Goal: Find specific page/section: Find specific page/section

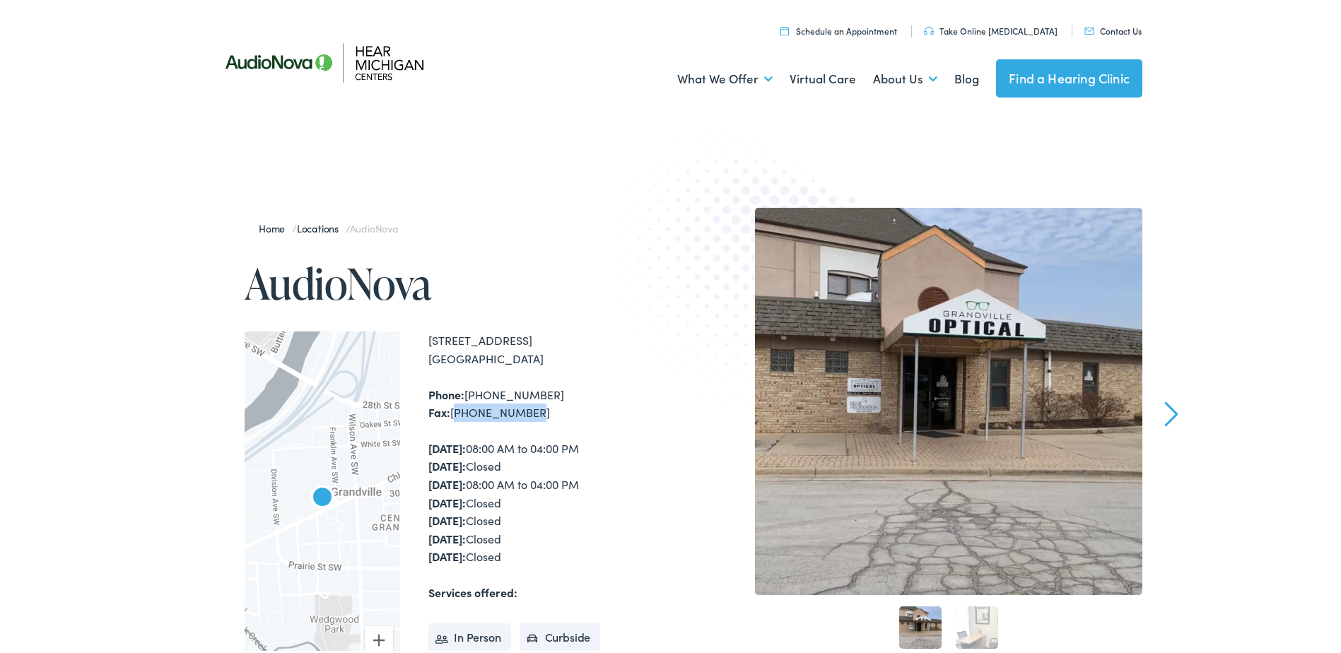
click at [319, 228] on link "Locations" at bounding box center [321, 225] width 49 height 14
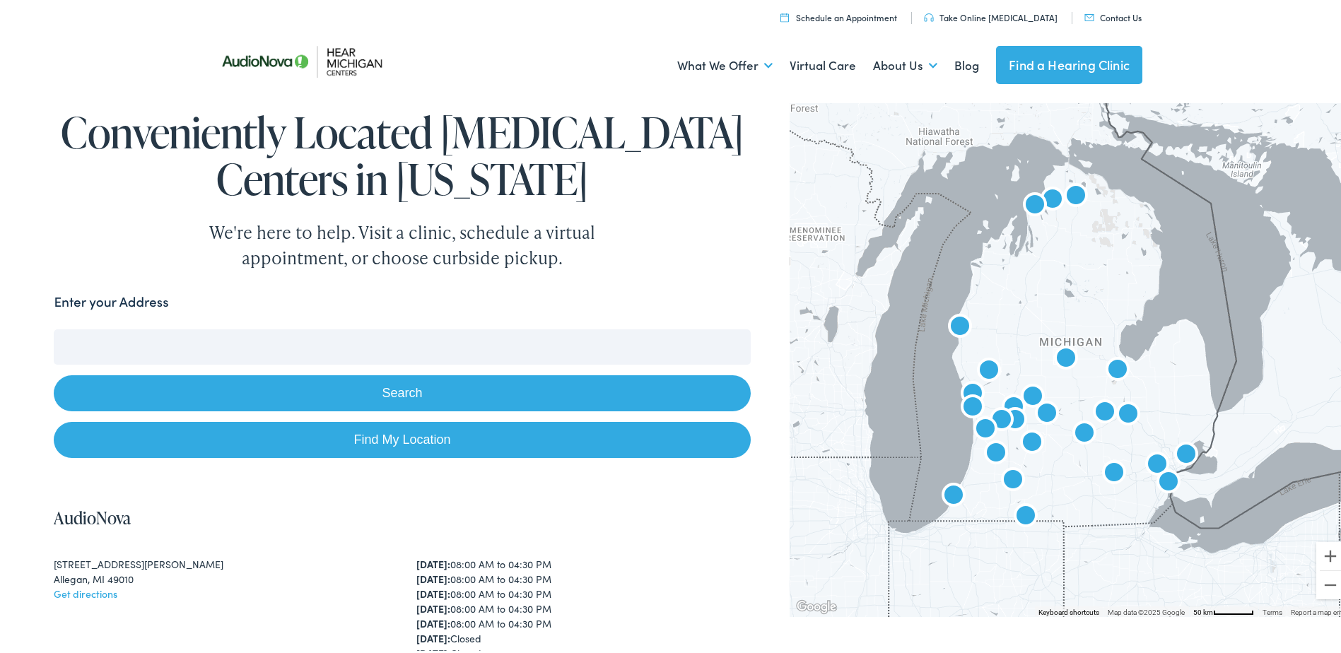
click at [451, 343] on input "Enter your Address" at bounding box center [402, 344] width 696 height 35
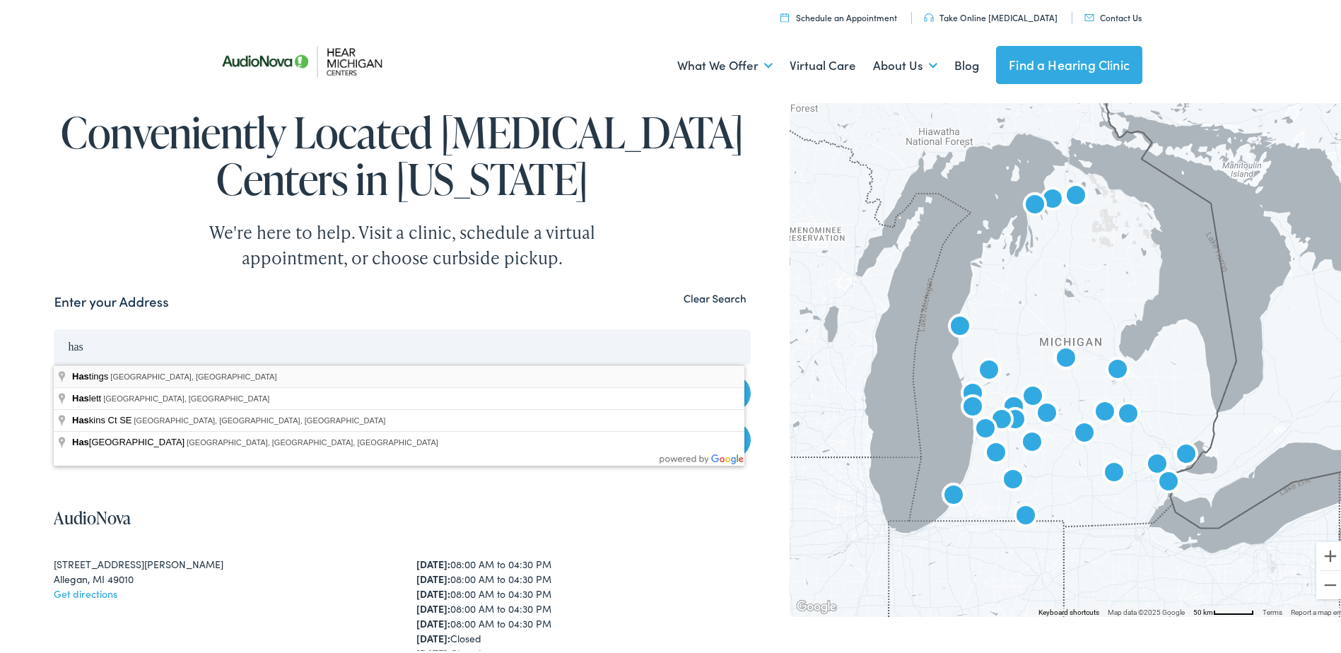
type input "Hastings, MI, USA"
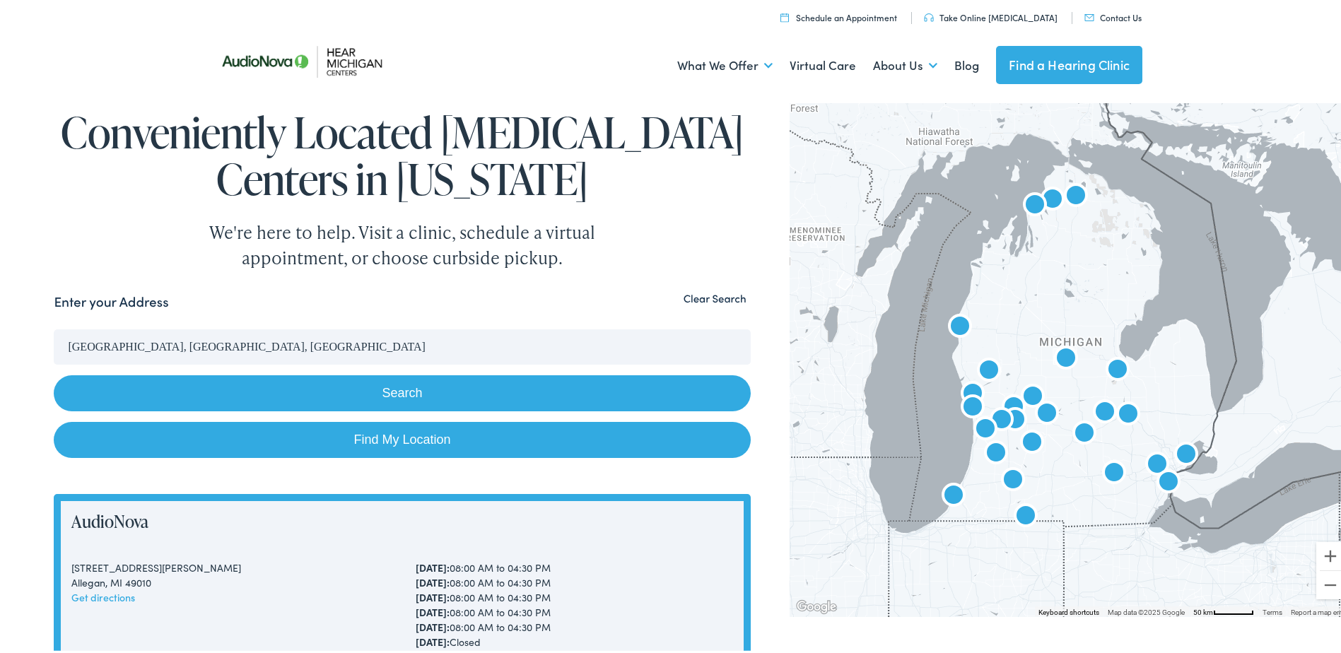
click at [445, 393] on button "Search" at bounding box center [402, 390] width 696 height 36
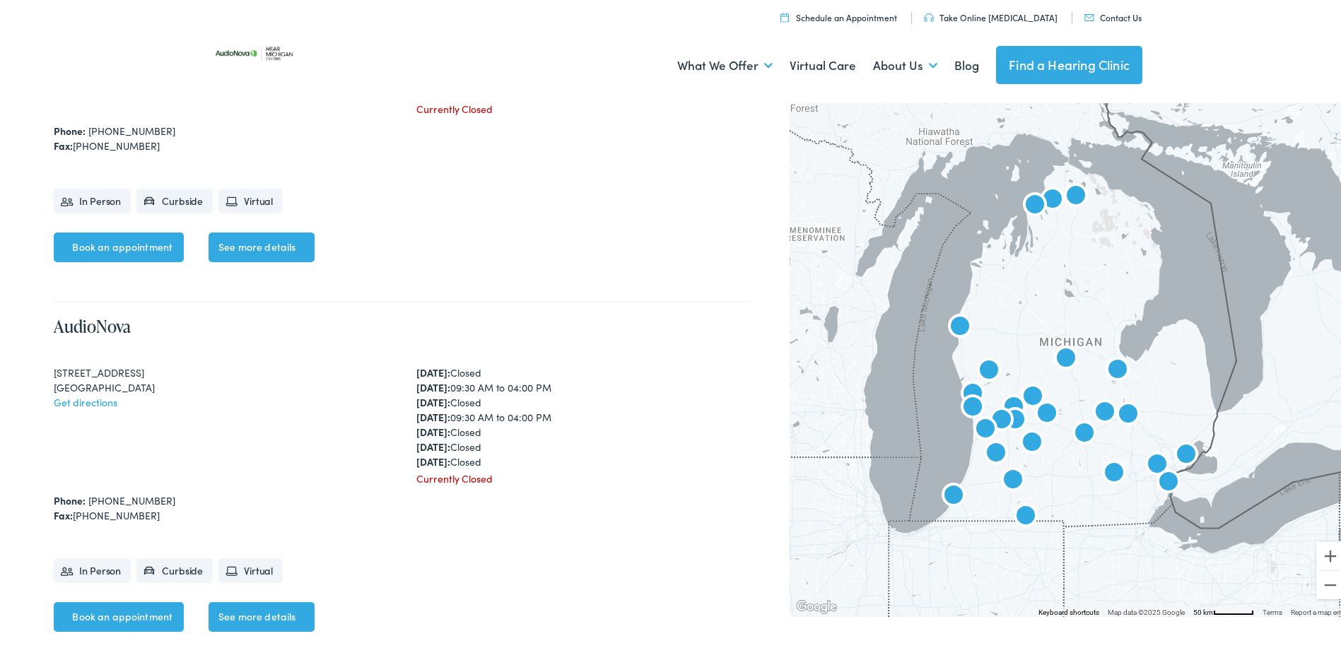
scroll to position [3972, 0]
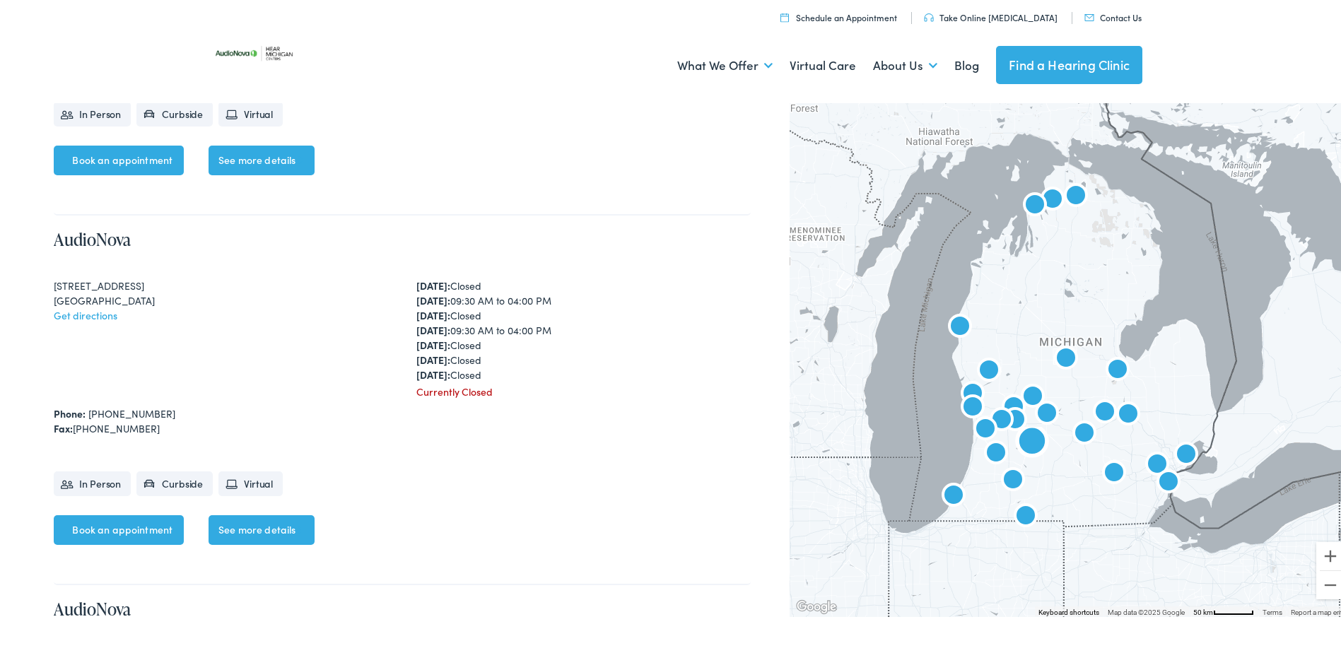
click at [401, 363] on div "618 W. State Street Hastings, MI 49058 Get directions Monday: Closed Tuesday: 0…" at bounding box center [402, 336] width 696 height 121
click at [103, 235] on link "AudioNova" at bounding box center [92, 236] width 77 height 23
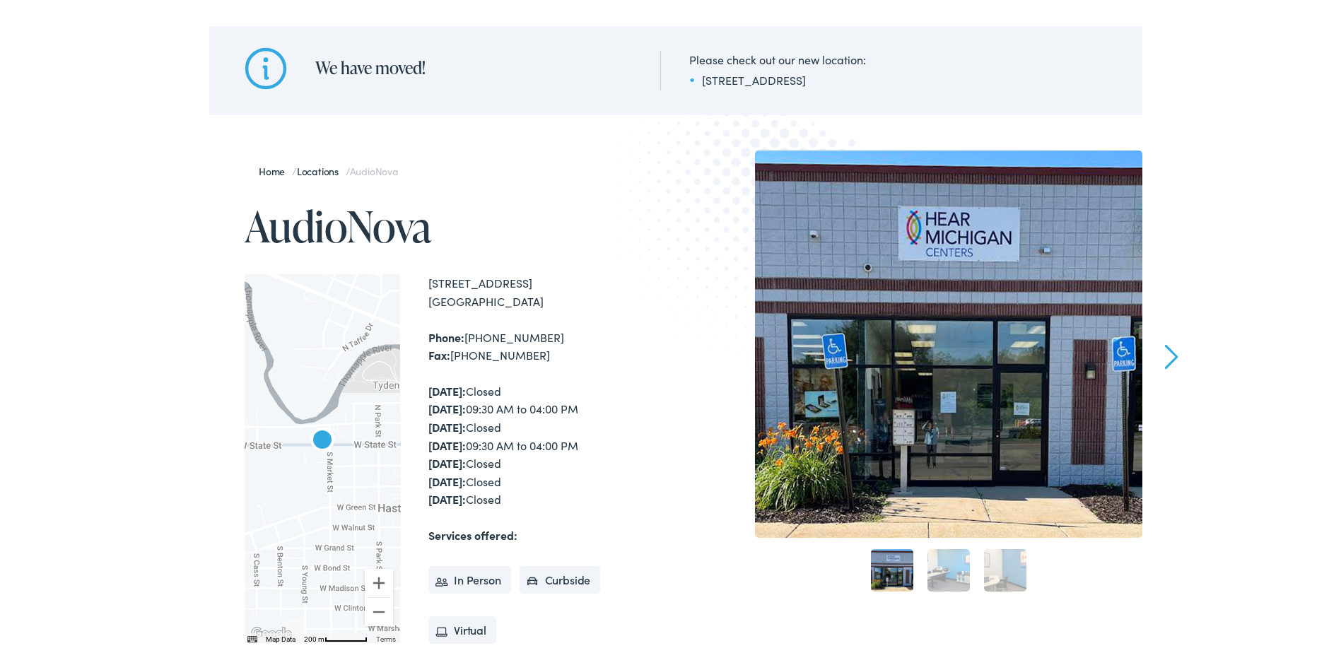
scroll to position [170, 0]
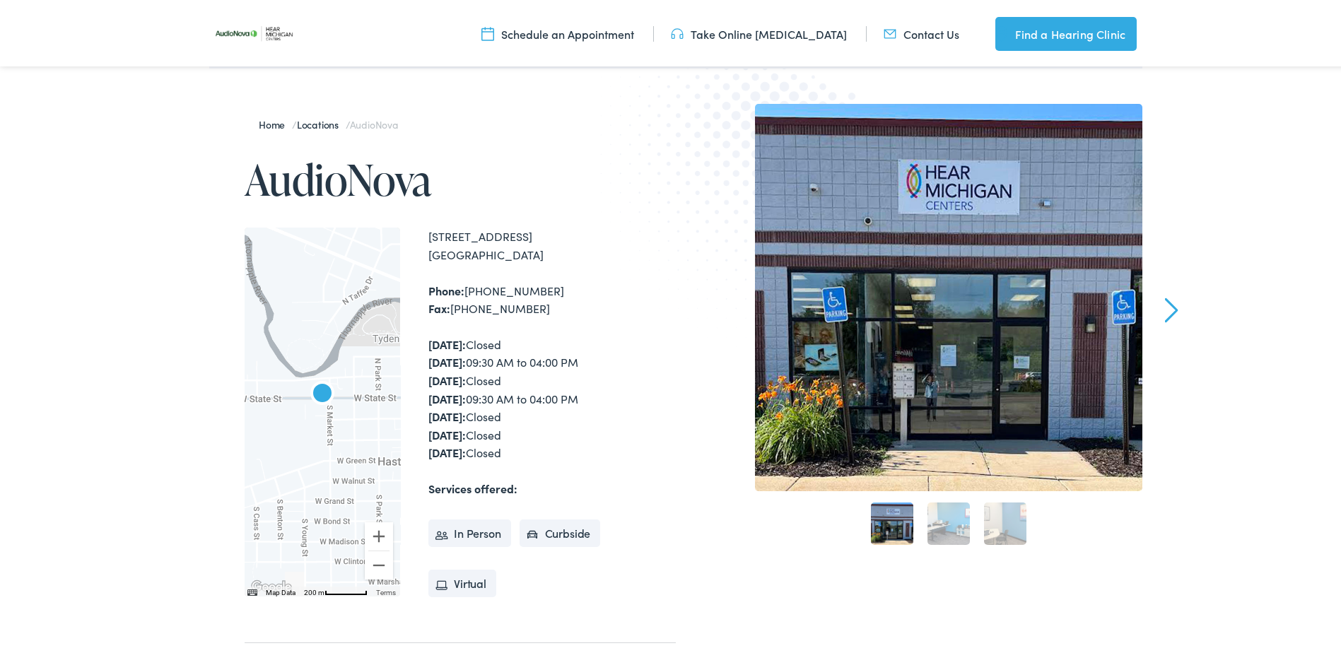
click at [1165, 319] on link "Next" at bounding box center [1171, 307] width 13 height 25
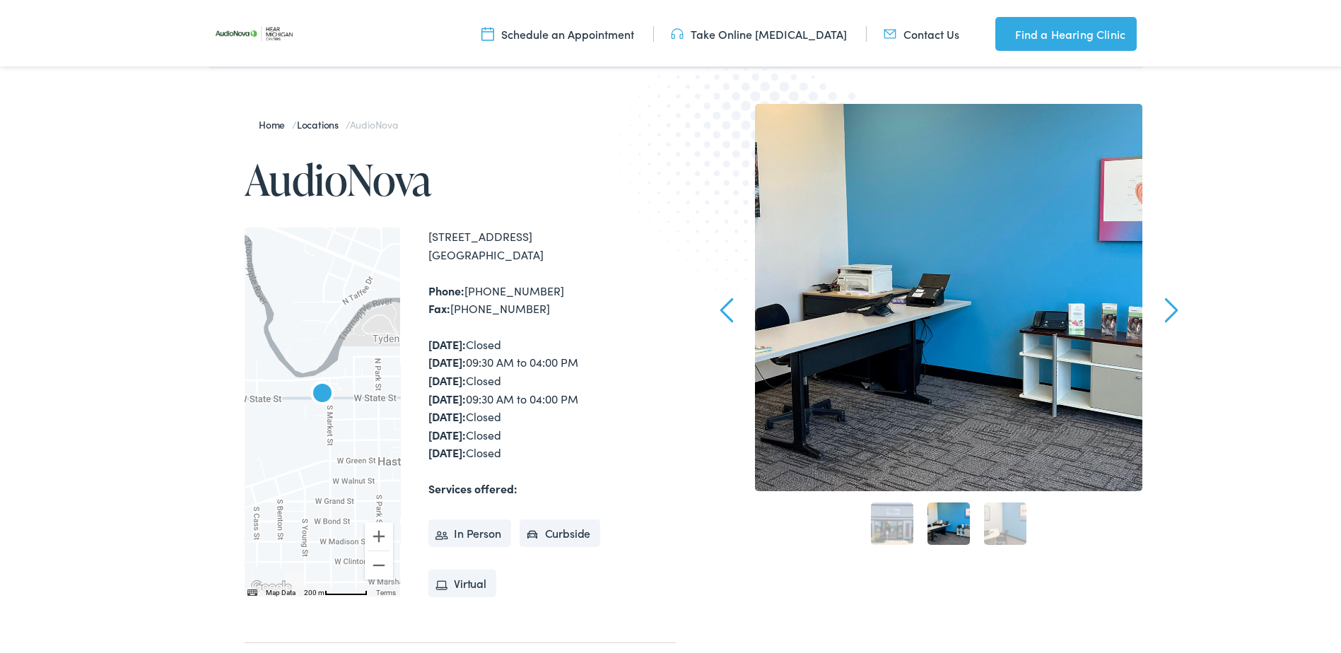
click at [1165, 319] on link "Next" at bounding box center [1171, 307] width 13 height 25
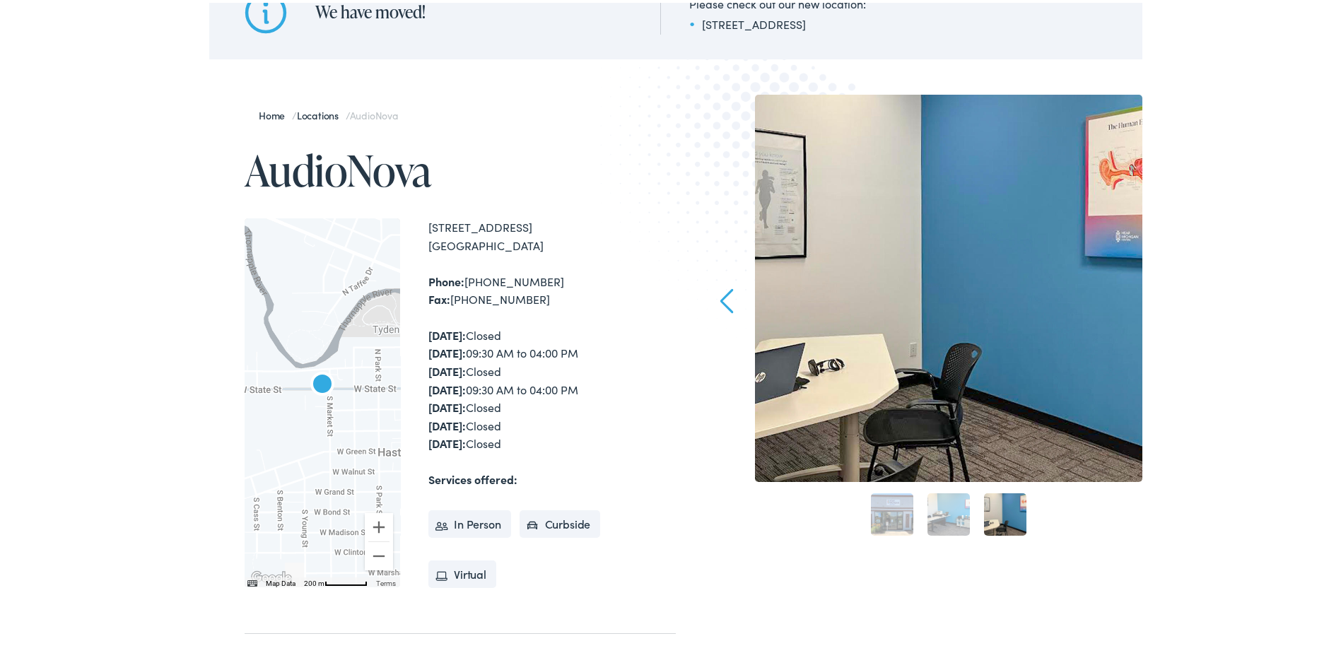
scroll to position [0, 0]
